Goal: Information Seeking & Learning: Learn about a topic

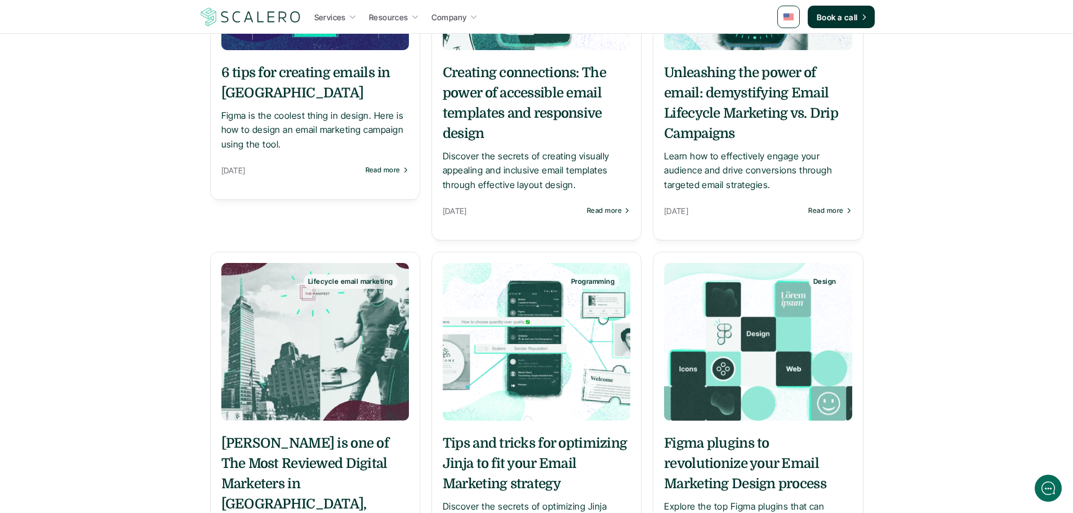
scroll to position [2761, 0]
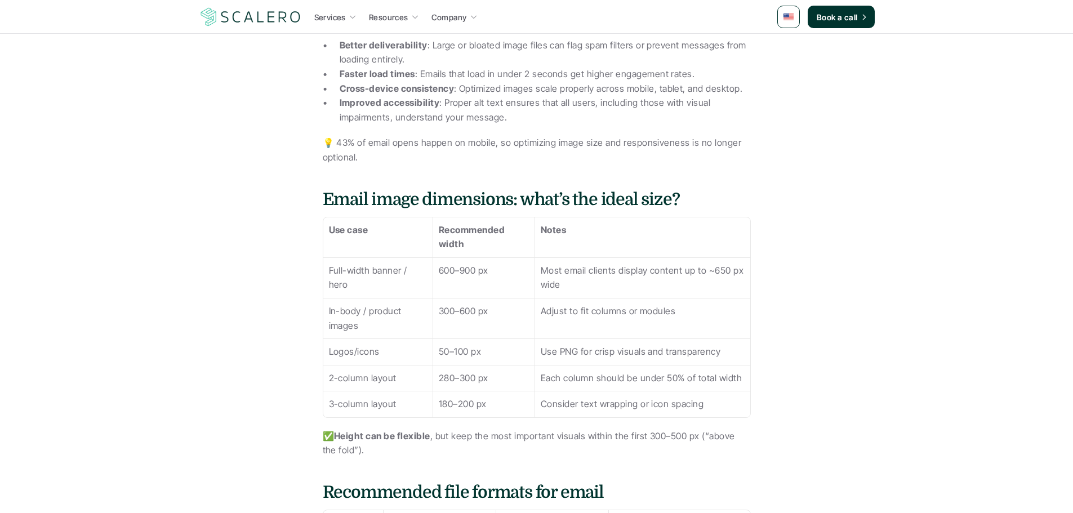
scroll to position [563, 0]
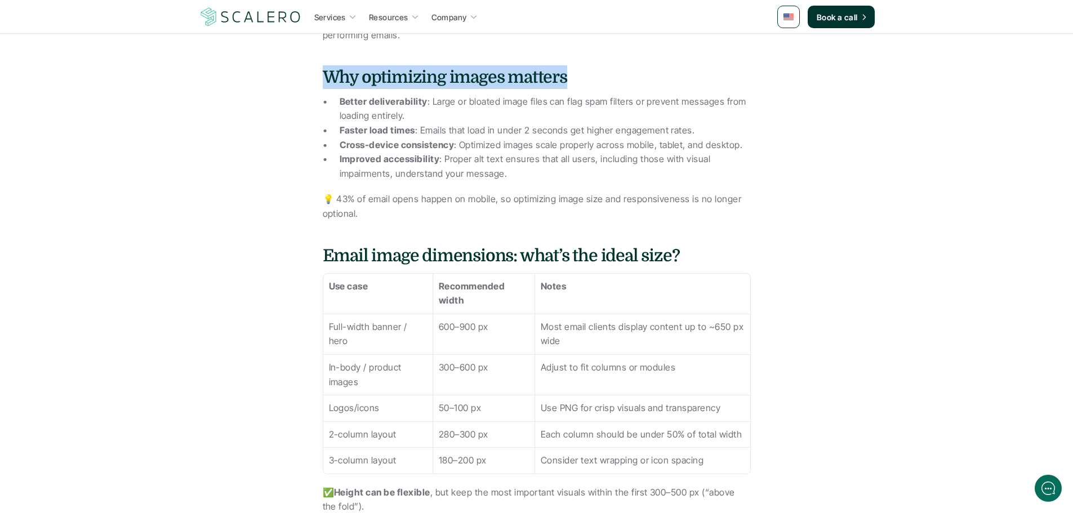
drag, startPoint x: 323, startPoint y: 75, endPoint x: 568, endPoint y: 73, distance: 245.1
click at [568, 73] on h4 "Why optimizing images matters" at bounding box center [537, 77] width 428 height 24
drag, startPoint x: 579, startPoint y: 77, endPoint x: 328, endPoint y: 74, distance: 250.2
click at [328, 74] on h4 "Why optimizing images matters" at bounding box center [537, 77] width 428 height 24
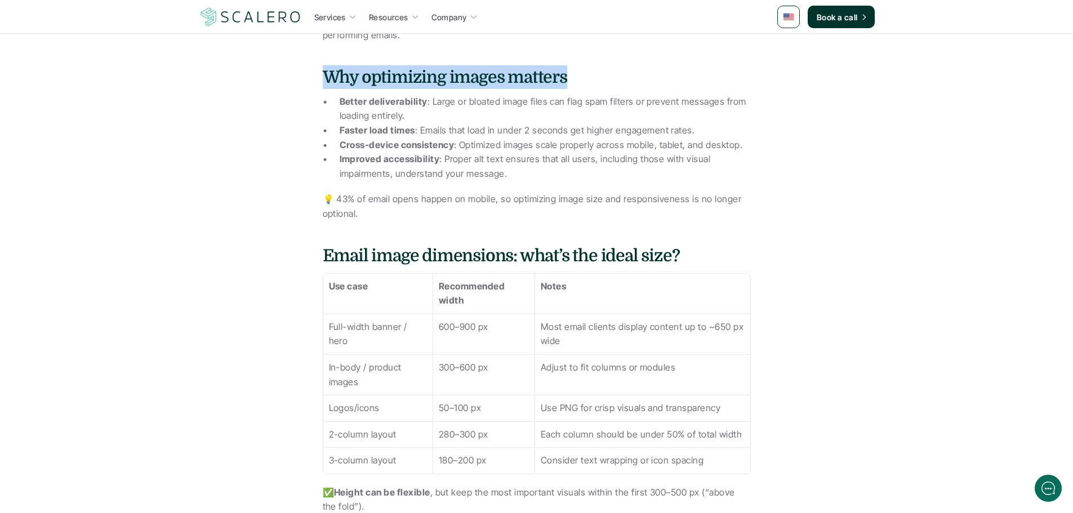
click at [328, 74] on h4 "Why optimizing images matters" at bounding box center [537, 77] width 428 height 24
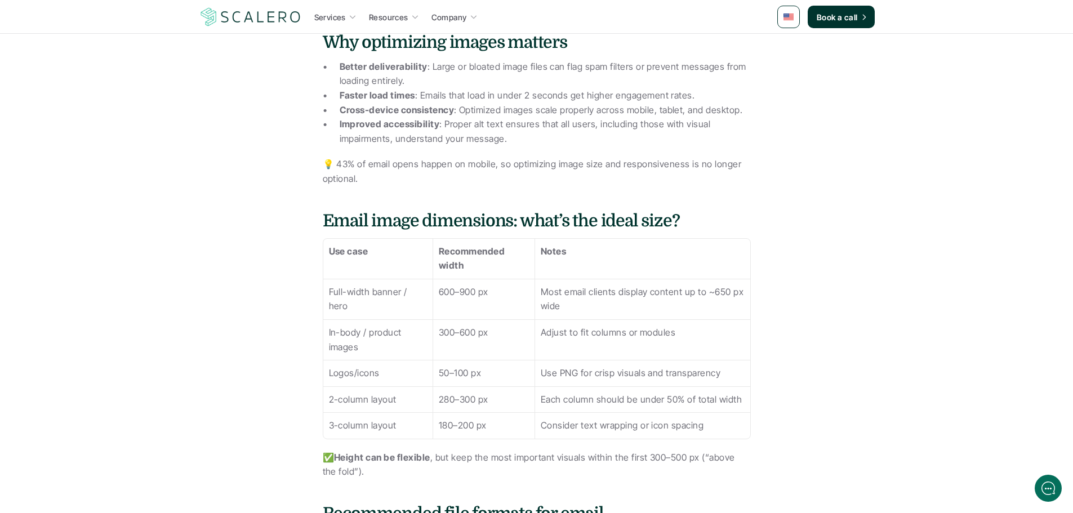
scroll to position [676, 0]
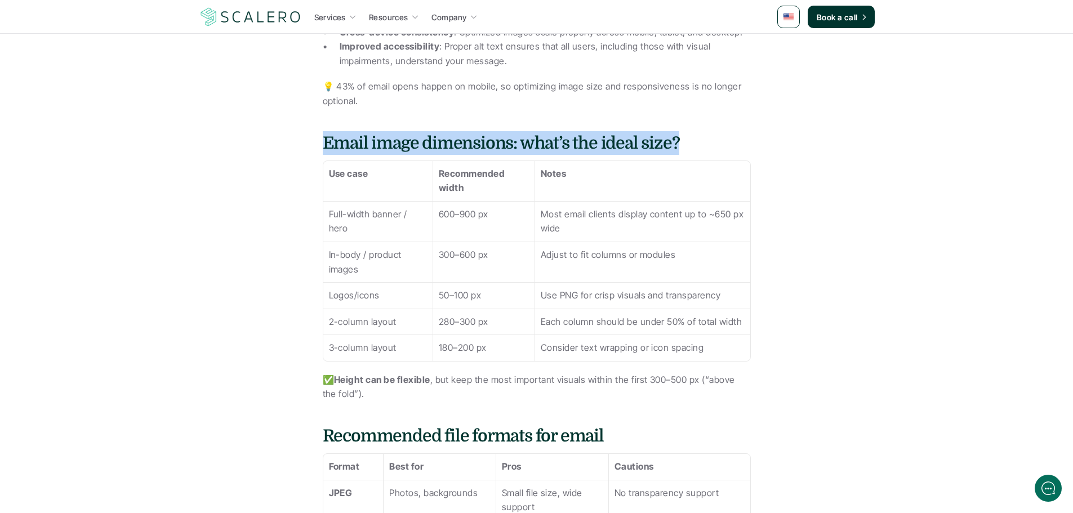
drag, startPoint x: 324, startPoint y: 143, endPoint x: 682, endPoint y: 136, distance: 357.8
click at [682, 136] on h4 "Email image dimensions: what’s the ideal size?" at bounding box center [537, 143] width 428 height 24
drag, startPoint x: 662, startPoint y: 141, endPoint x: 311, endPoint y: 143, distance: 351.0
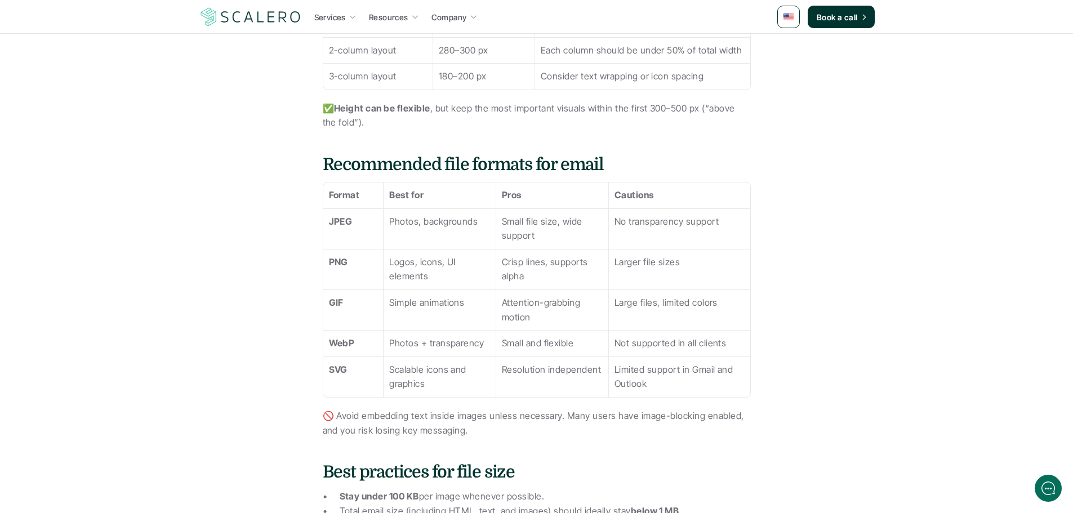
scroll to position [958, 0]
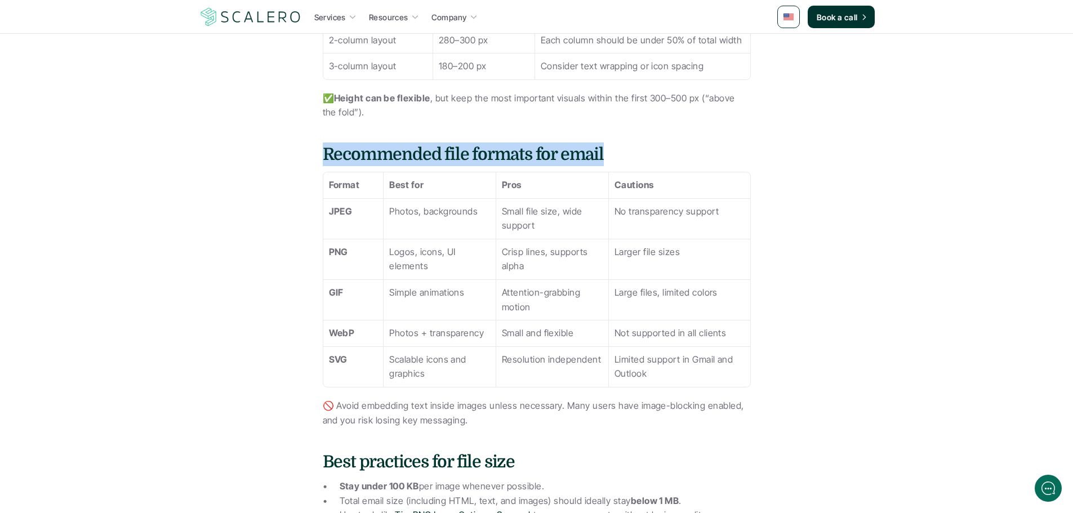
drag, startPoint x: 318, startPoint y: 154, endPoint x: 619, endPoint y: 148, distance: 300.4
click at [619, 148] on div "Images can make or break your email marketing. Done right, they draw attention,…" at bounding box center [537, 382] width 586 height 2091
click at [619, 148] on h4 "Recommended file formats for email" at bounding box center [537, 155] width 428 height 24
drag, startPoint x: 636, startPoint y: 149, endPoint x: 312, endPoint y: 158, distance: 324.6
click at [312, 158] on div "Images can make or break your email marketing. Done right, they draw attention,…" at bounding box center [537, 382] width 586 height 2091
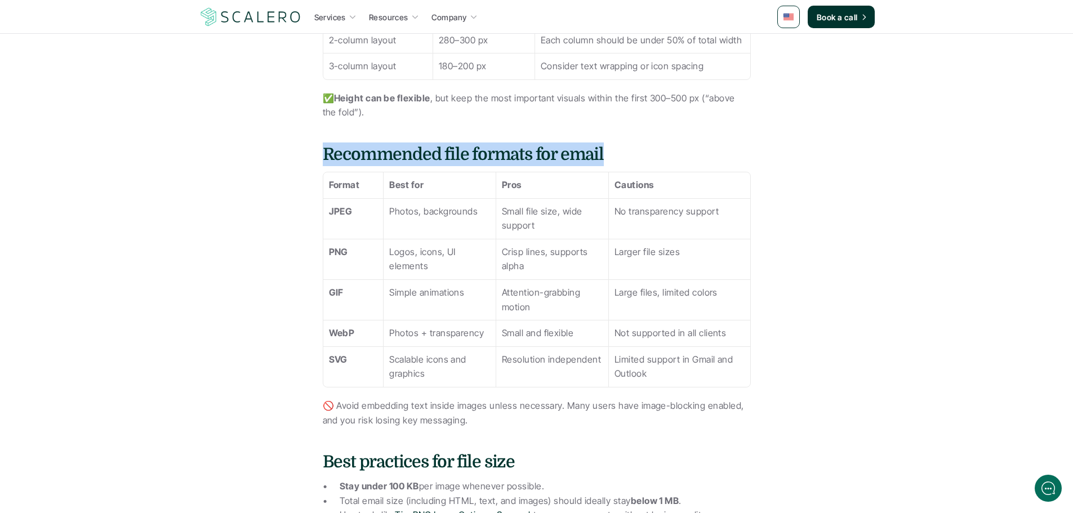
click at [331, 154] on h4 "Recommended file formats for email" at bounding box center [537, 155] width 428 height 24
drag, startPoint x: 315, startPoint y: 154, endPoint x: 621, endPoint y: 149, distance: 306.0
click at [621, 149] on div "Images can make or break your email marketing. Done right, they draw attention,…" at bounding box center [537, 382] width 586 height 2091
click at [621, 149] on h4 "Recommended file formats for email" at bounding box center [537, 155] width 428 height 24
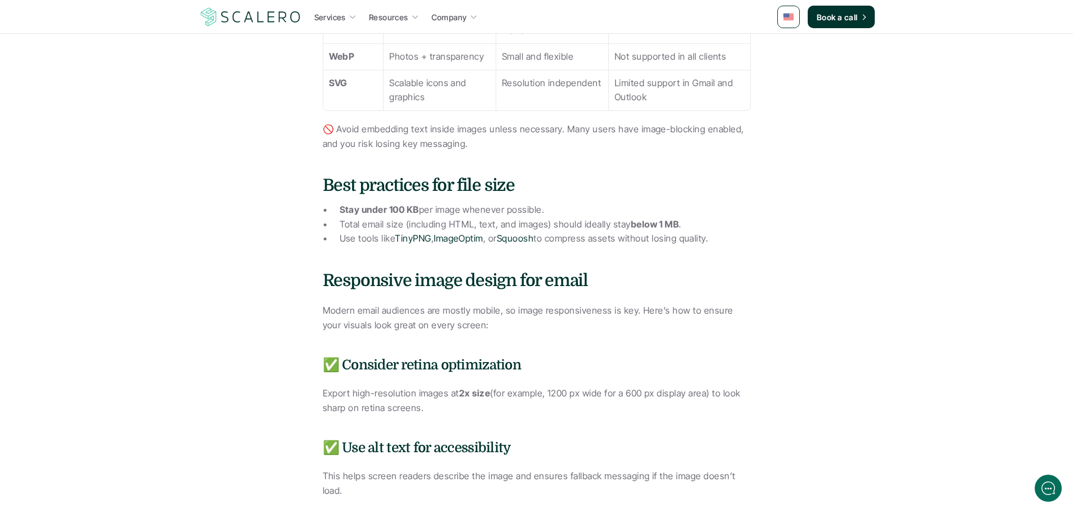
scroll to position [1239, 0]
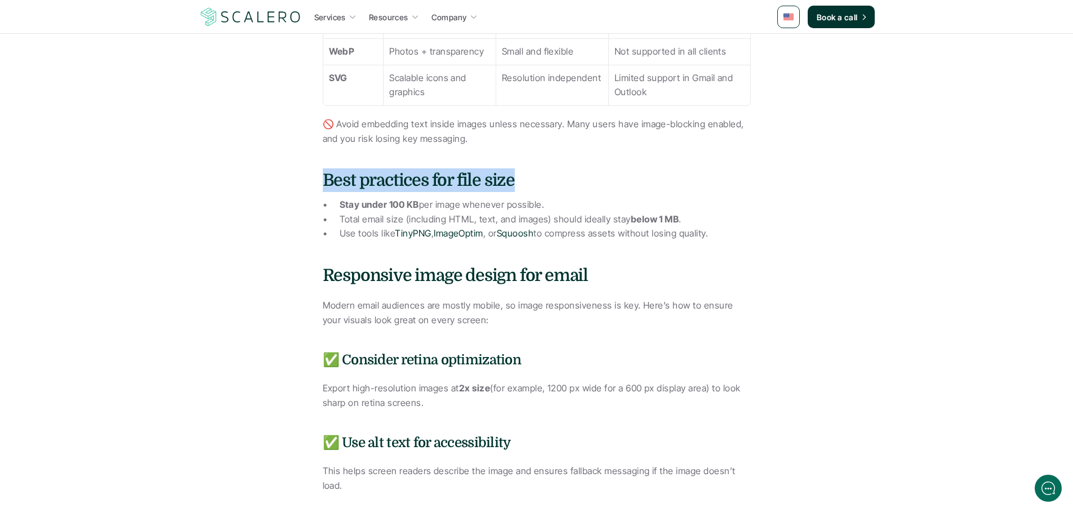
drag, startPoint x: 321, startPoint y: 181, endPoint x: 538, endPoint y: 180, distance: 217.5
click at [538, 180] on div "Images can make or break your email marketing. Done right, they draw attention,…" at bounding box center [537, 101] width 586 height 2091
click at [538, 180] on h4 "Best practices for file size" at bounding box center [537, 180] width 428 height 24
drag, startPoint x: 585, startPoint y: 176, endPoint x: 309, endPoint y: 183, distance: 276.1
click at [309, 183] on div "Images can make or break your email marketing. Done right, they draw attention,…" at bounding box center [537, 101] width 586 height 2091
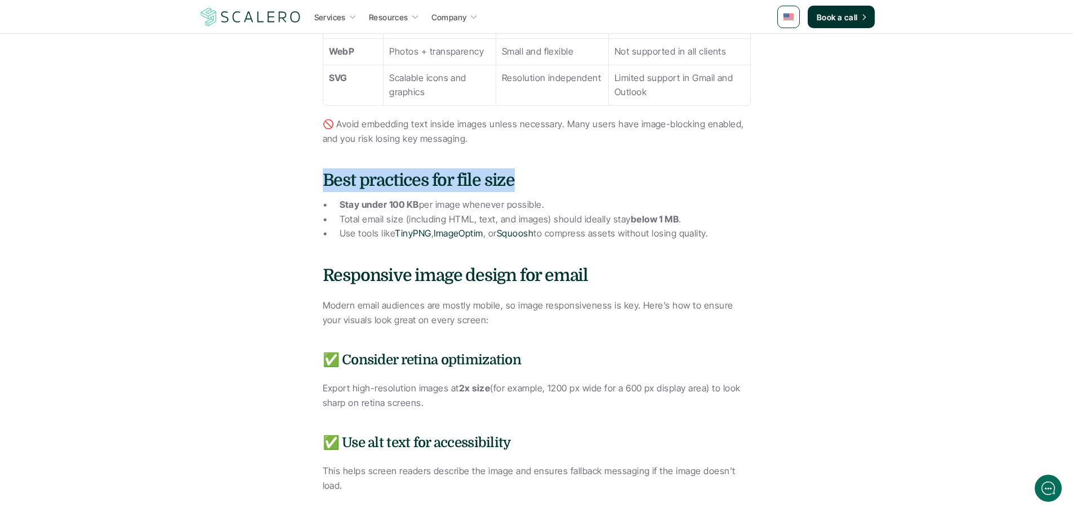
click at [309, 183] on div "Images can make or break your email marketing. Done right, they draw attention,…" at bounding box center [537, 101] width 586 height 2091
drag, startPoint x: 326, startPoint y: 180, endPoint x: 539, endPoint y: 175, distance: 212.4
click at [539, 175] on h4 "Best practices for file size" at bounding box center [537, 180] width 428 height 24
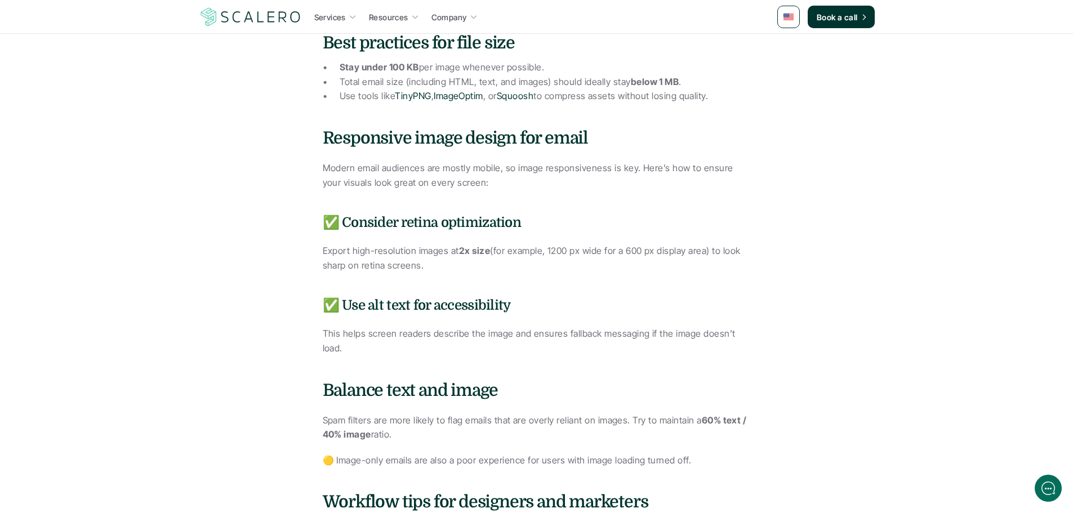
scroll to position [1408, 0]
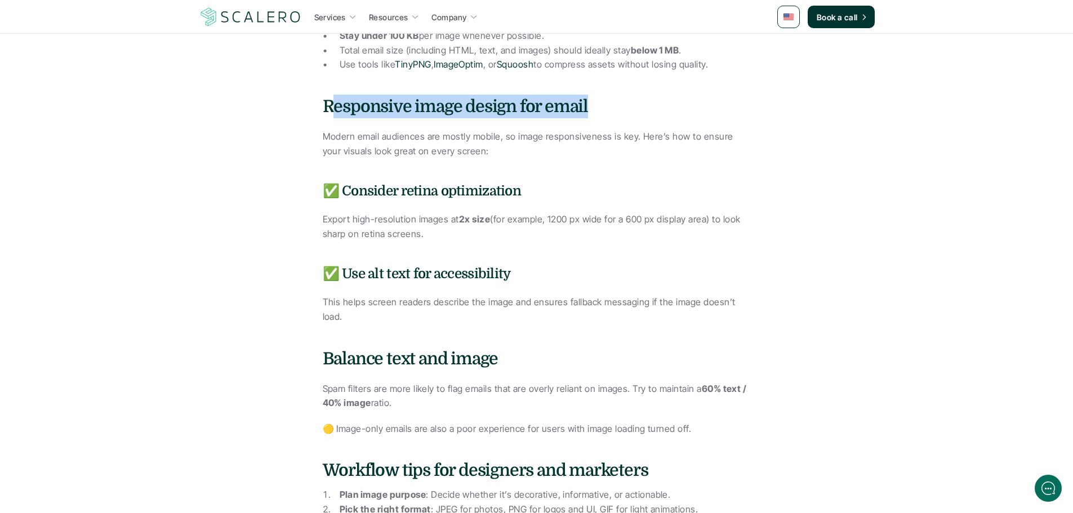
drag, startPoint x: 329, startPoint y: 108, endPoint x: 615, endPoint y: 102, distance: 285.7
click at [615, 102] on h4 "Responsive image design for email" at bounding box center [537, 107] width 428 height 24
drag, startPoint x: 653, startPoint y: 102, endPoint x: 306, endPoint y: 104, distance: 346.5
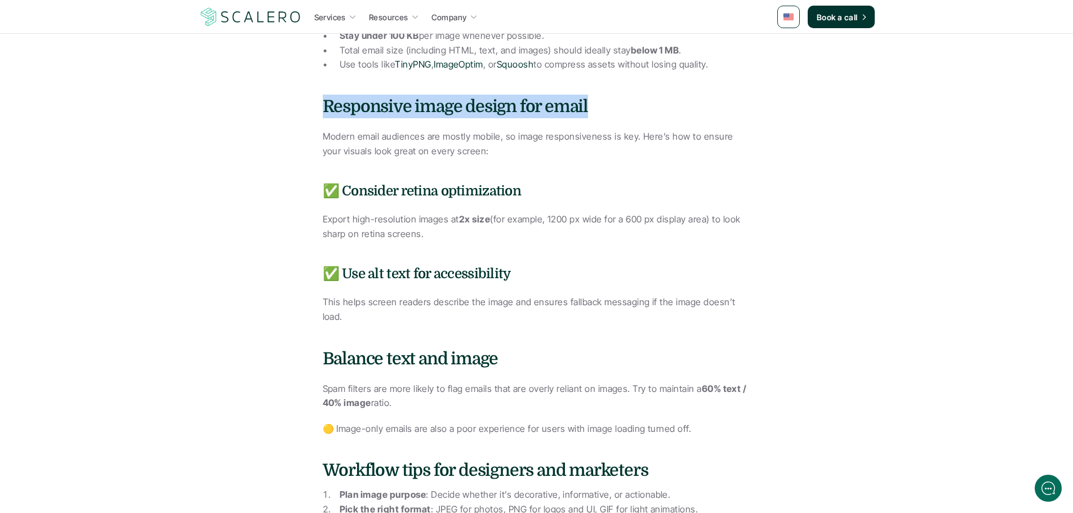
click at [329, 105] on h4 "Responsive image design for email" at bounding box center [537, 107] width 428 height 24
drag, startPoint x: 310, startPoint y: 108, endPoint x: 630, endPoint y: 106, distance: 319.4
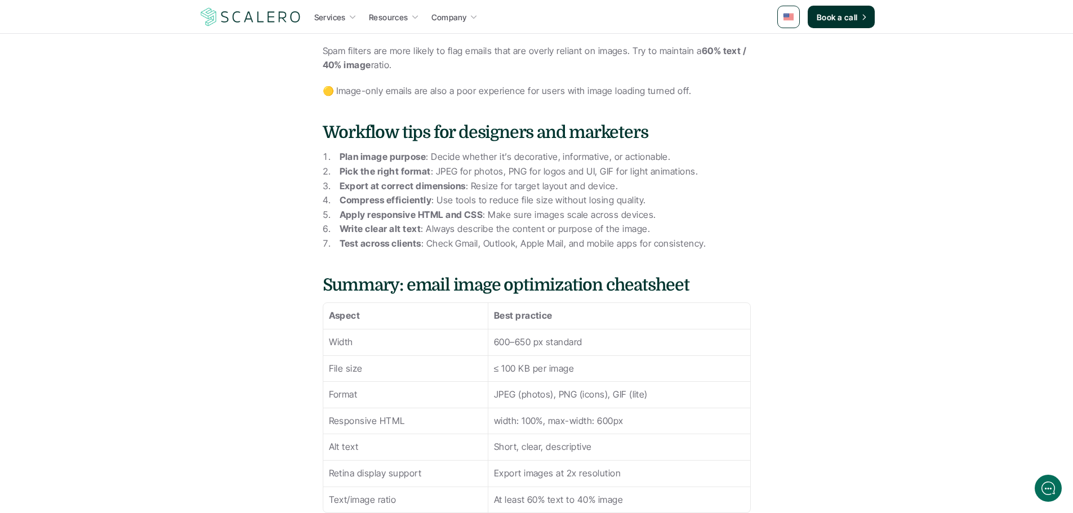
click at [509, 179] on p "Export at correct dimensions : Resize for target layout and device." at bounding box center [545, 186] width 411 height 15
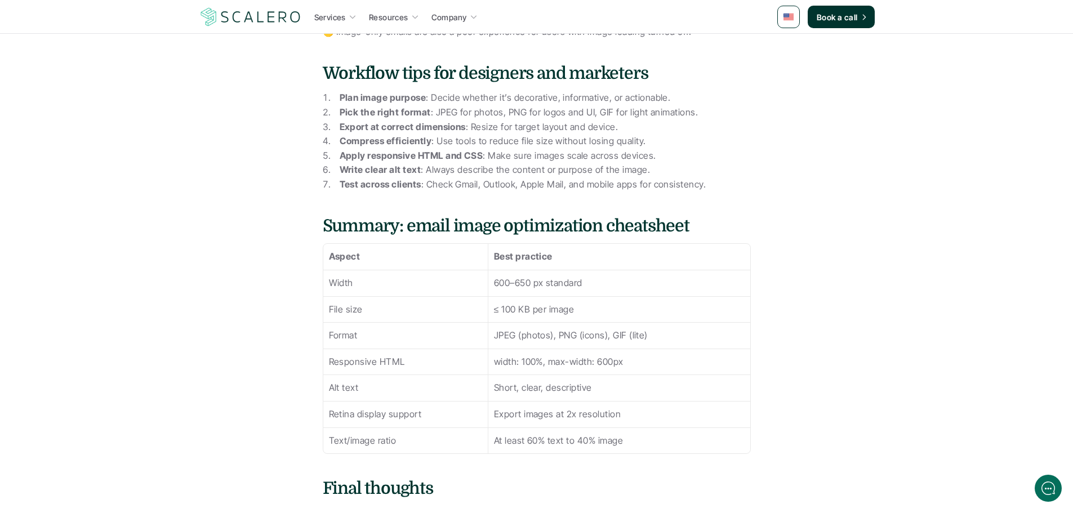
scroll to position [1916, 0]
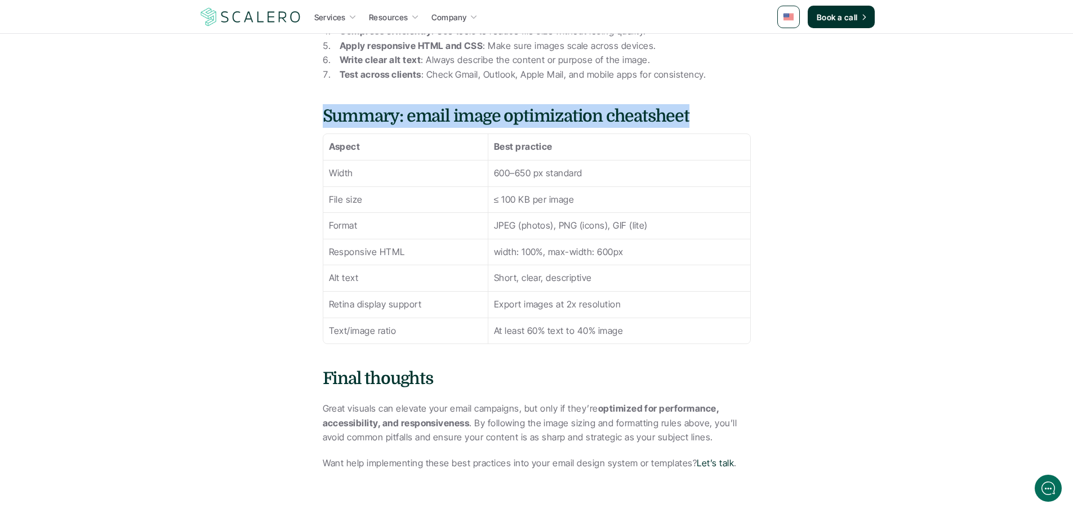
drag, startPoint x: 314, startPoint y: 96, endPoint x: 708, endPoint y: 99, distance: 393.3
click at [708, 104] on h4 "Summary: email image optimization cheatsheet" at bounding box center [537, 116] width 428 height 24
drag, startPoint x: 717, startPoint y: 97, endPoint x: 309, endPoint y: 103, distance: 408.5
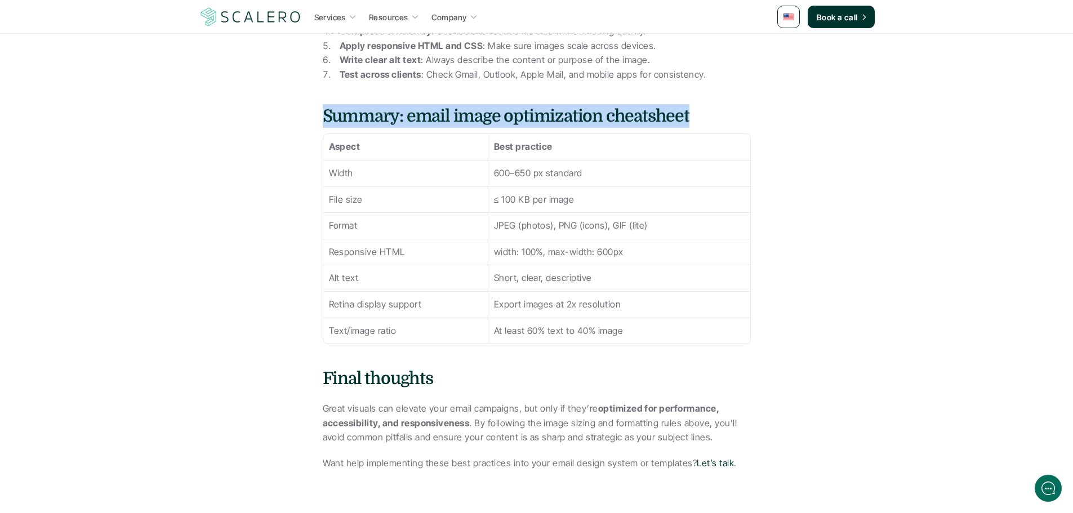
click at [348, 106] on h4 "Summary: email image optimization cheatsheet" at bounding box center [537, 116] width 428 height 24
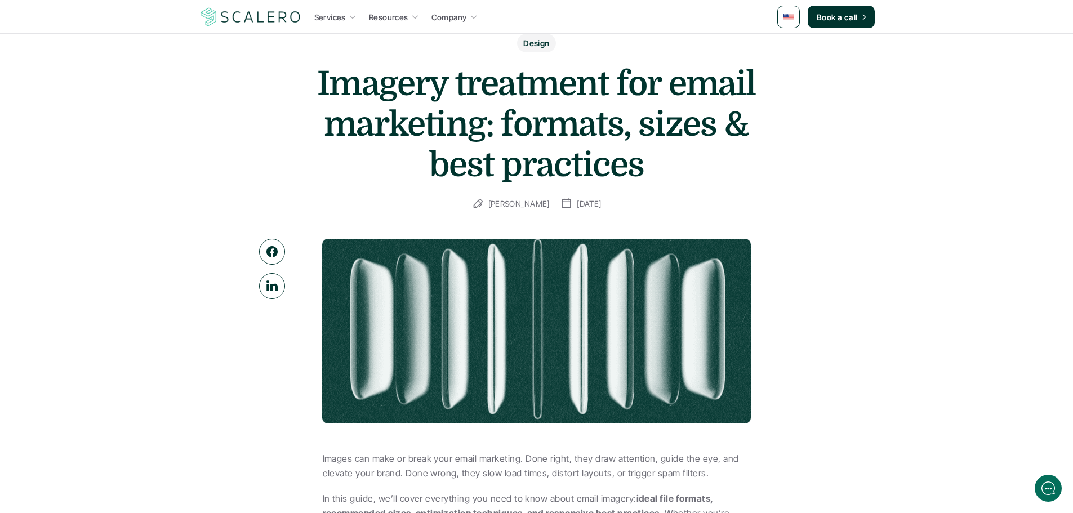
scroll to position [0, 0]
